Goal: Find specific page/section: Find specific page/section

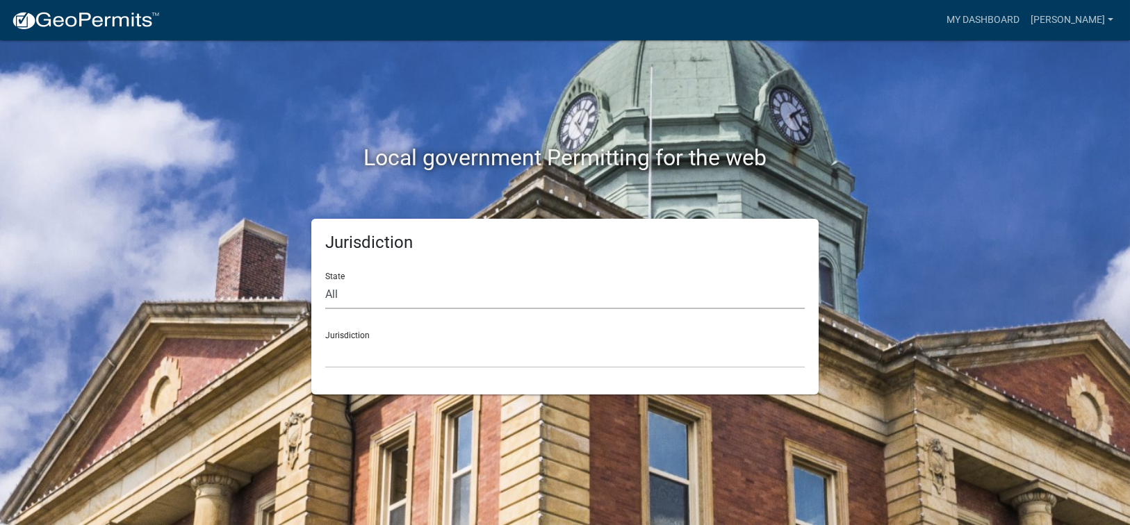
click at [341, 295] on select "All [US_STATE] [US_STATE] [US_STATE] [US_STATE] [US_STATE] [US_STATE] [US_STATE…" at bounding box center [564, 295] width 479 height 28
select select "[US_STATE]"
click at [325, 281] on select "All [US_STATE] [US_STATE] [US_STATE] [US_STATE] [US_STATE] [US_STATE] [US_STATE…" at bounding box center [564, 295] width 479 height 28
click at [348, 361] on select "[GEOGRAPHIC_DATA], [US_STATE][PERSON_NAME][GEOGRAPHIC_DATA], [US_STATE][PERSON_…" at bounding box center [564, 354] width 479 height 28
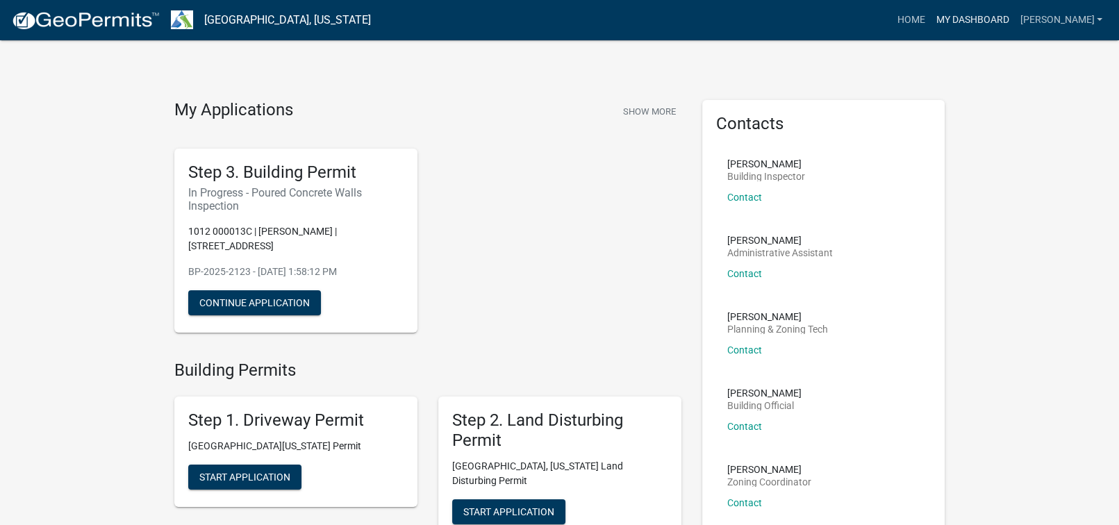
click at [1014, 21] on link "My Dashboard" at bounding box center [972, 20] width 84 height 26
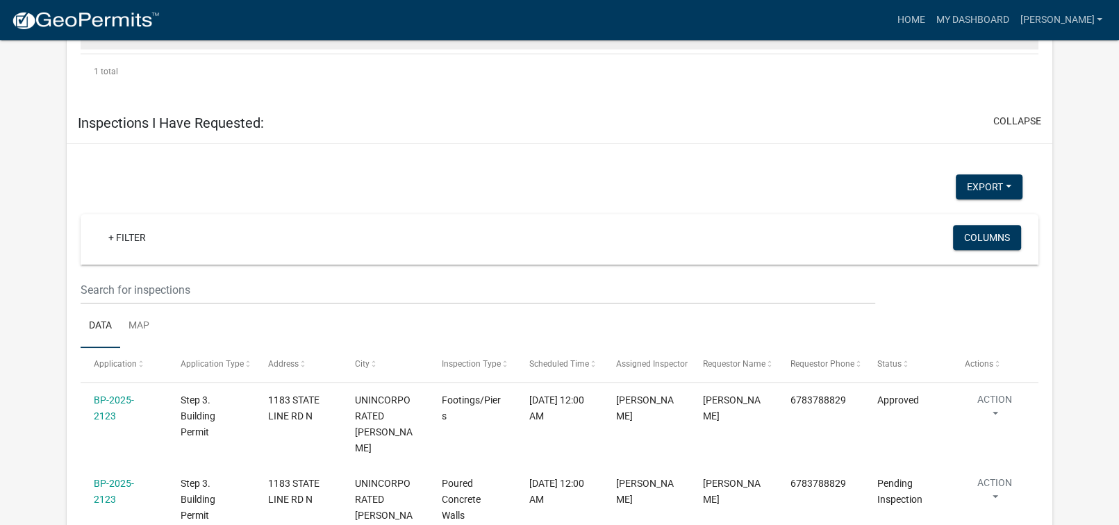
scroll to position [1096, 0]
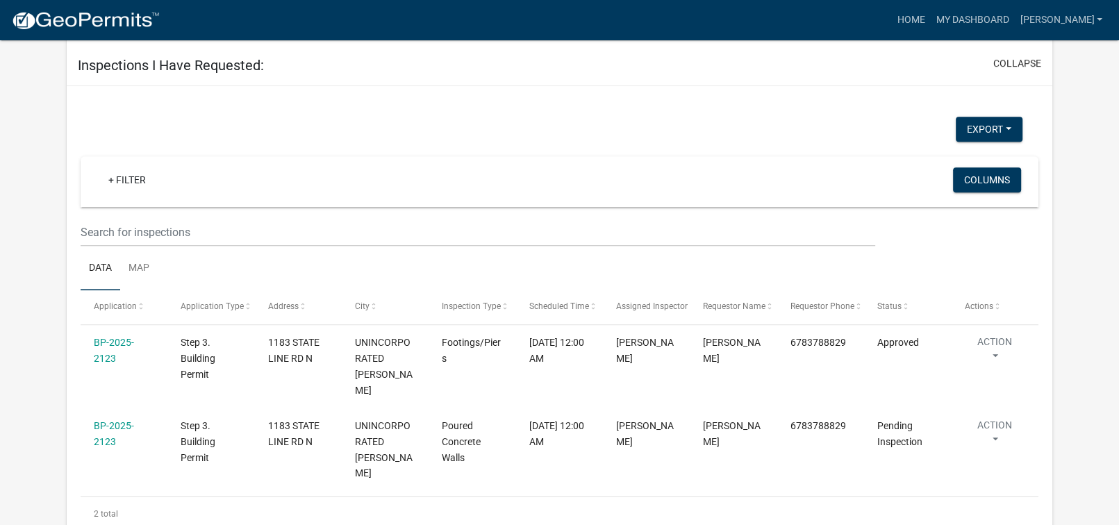
click at [345, 167] on div "+ Filter" at bounding box center [402, 181] width 631 height 28
